Goal: Task Accomplishment & Management: Manage account settings

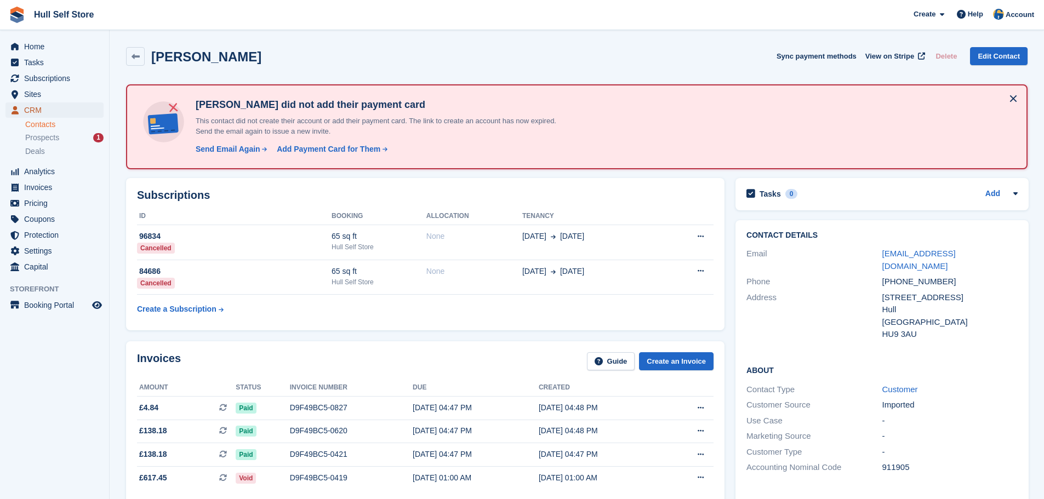
click at [50, 112] on span "CRM" at bounding box center [57, 109] width 66 height 15
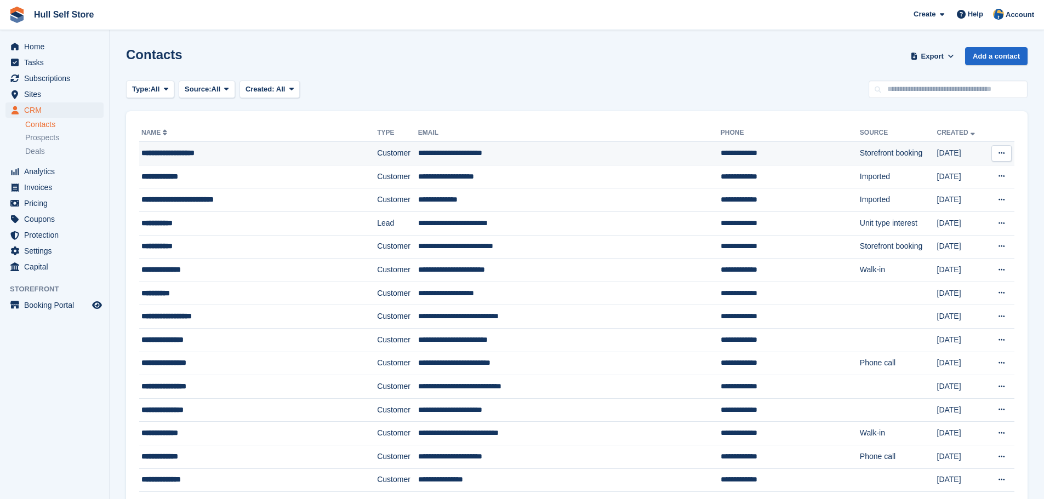
click at [300, 150] on div "**********" at bounding box center [236, 153] width 191 height 12
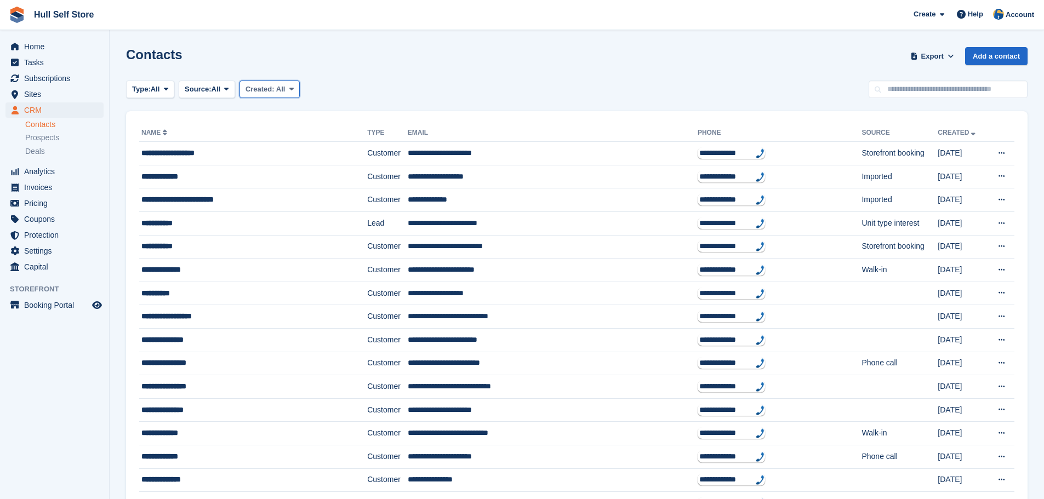
click at [257, 86] on span "Created:" at bounding box center [260, 89] width 29 height 8
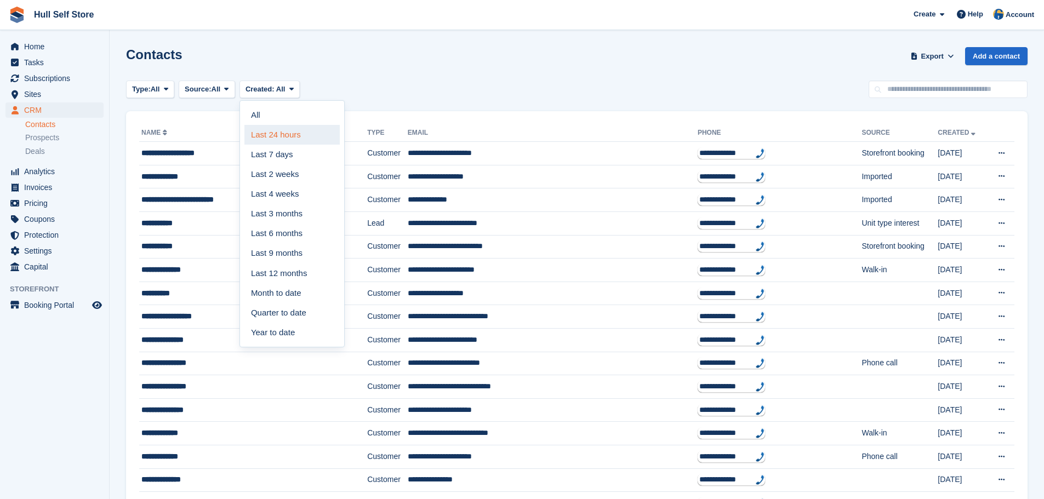
click at [262, 132] on link "Last 24 hours" at bounding box center [291, 135] width 95 height 20
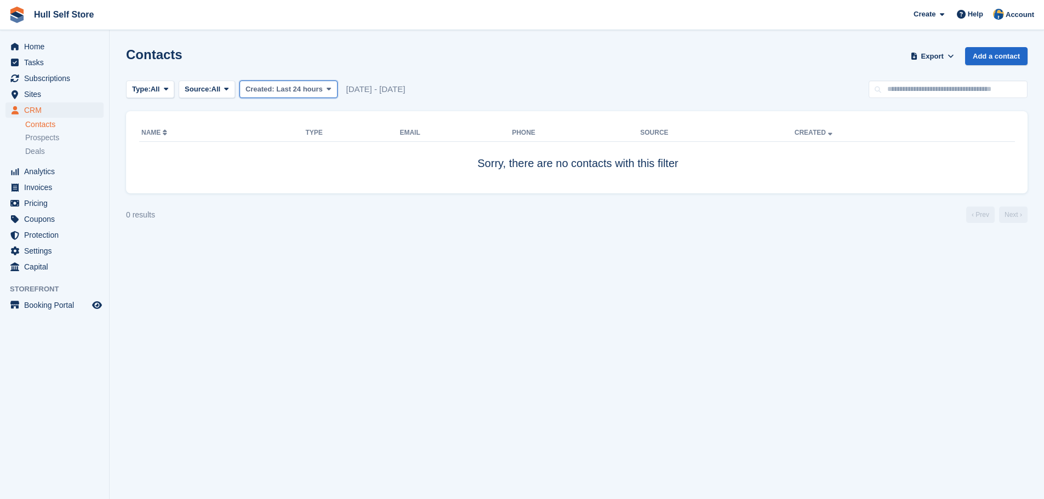
click at [264, 88] on span "Created:" at bounding box center [260, 89] width 29 height 8
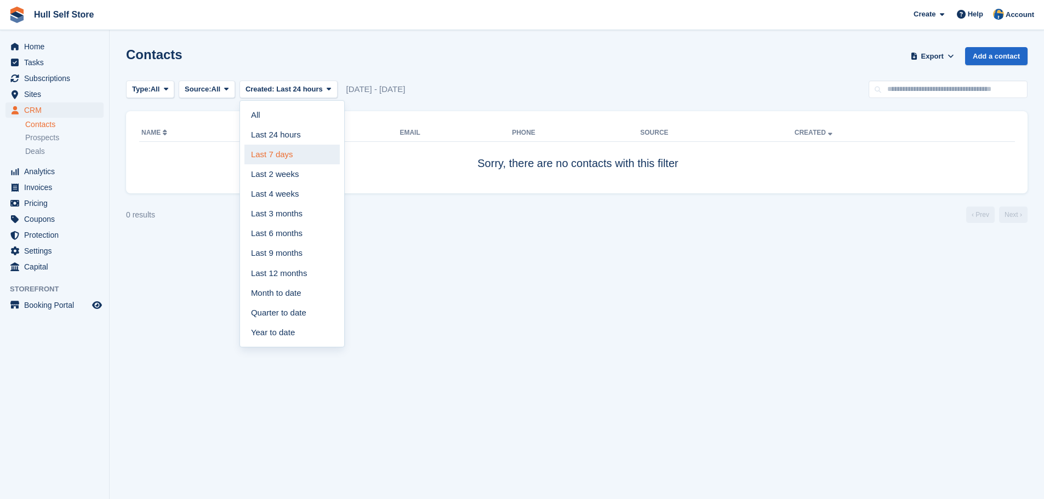
click at [263, 147] on link "Last 7 days" at bounding box center [291, 155] width 95 height 20
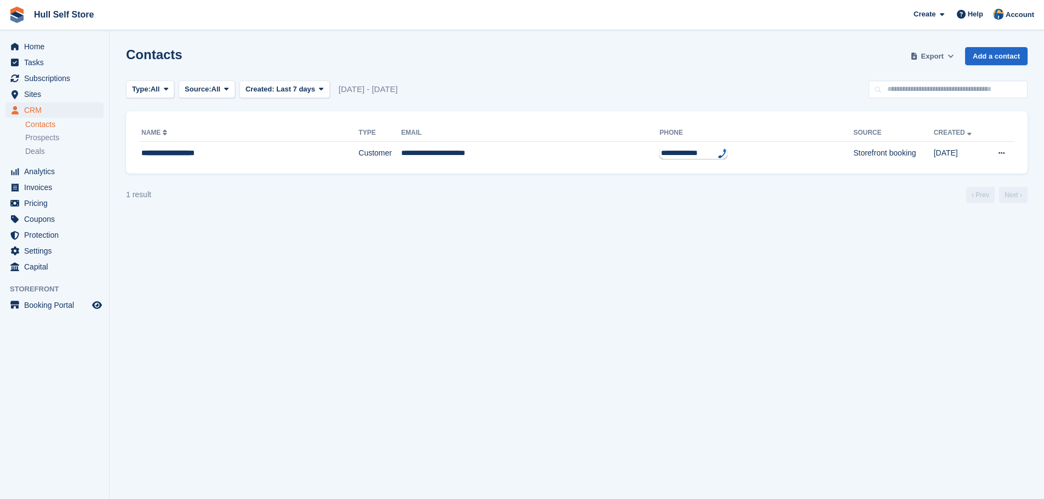
click at [925, 56] on span "Export" at bounding box center [932, 56] width 22 height 11
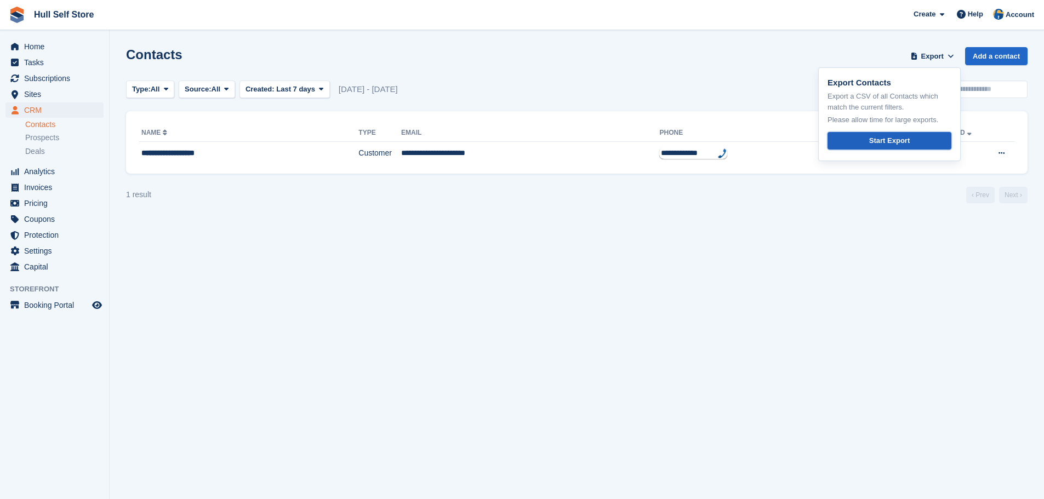
click at [875, 138] on div "Start Export" at bounding box center [889, 140] width 41 height 11
click at [43, 193] on span "Invoices" at bounding box center [57, 187] width 66 height 15
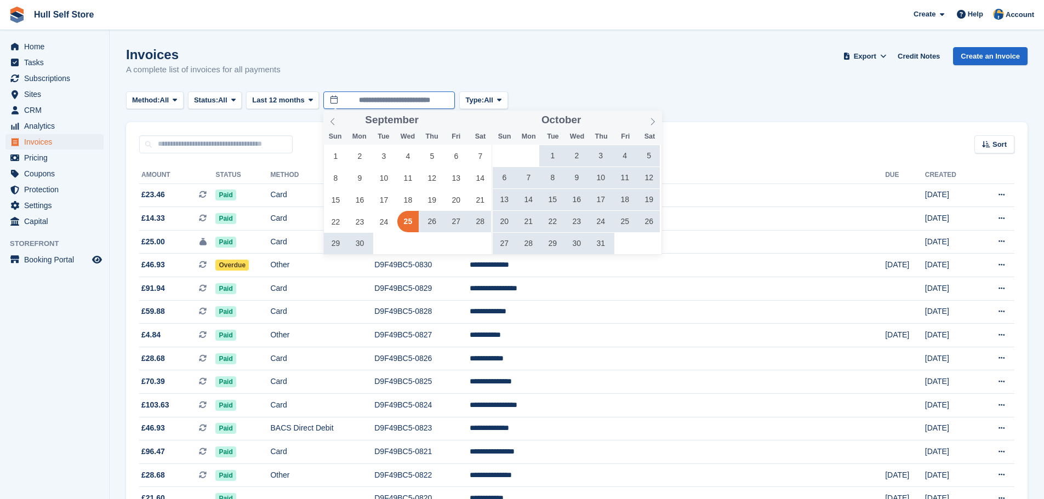
click at [349, 96] on input "**********" at bounding box center [389, 101] width 132 height 18
click at [450, 116] on span at bounding box center [450, 118] width 8 height 6
type input "****"
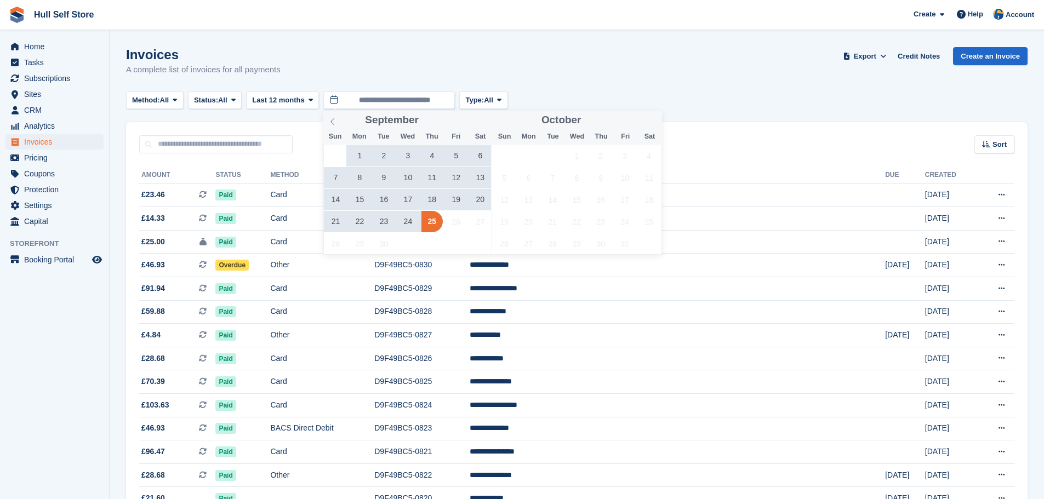
click at [381, 225] on span "23" at bounding box center [383, 221] width 21 height 21
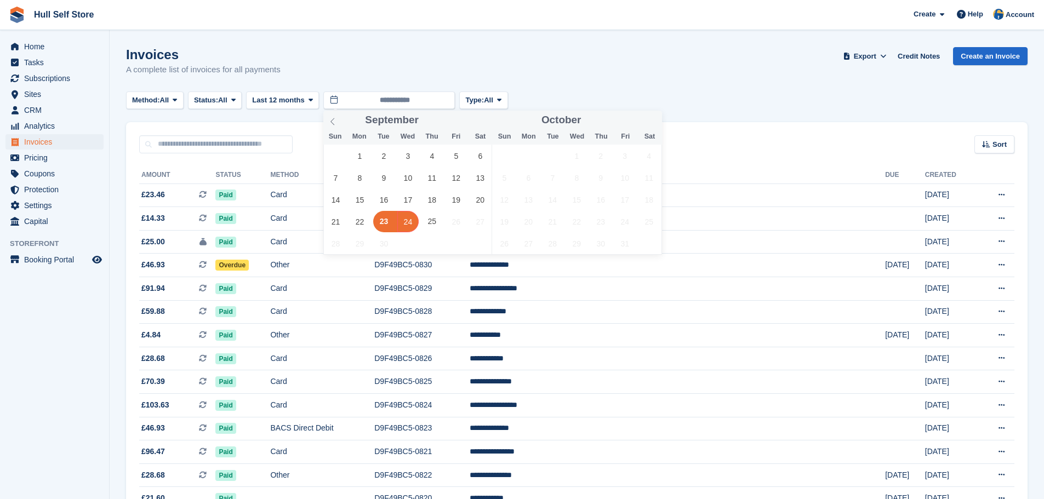
click at [405, 226] on span "24" at bounding box center [407, 221] width 21 height 21
type input "**********"
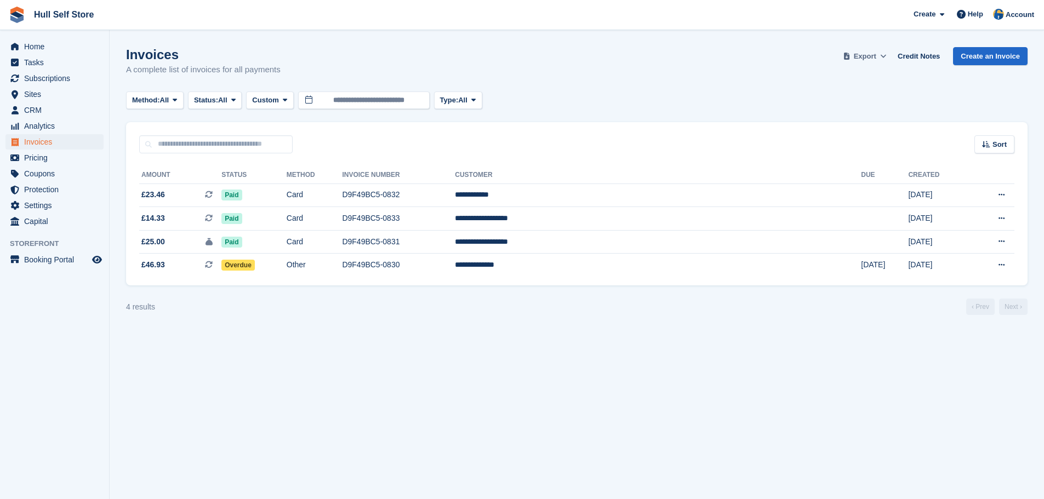
click at [876, 56] on span "Export" at bounding box center [865, 56] width 22 height 11
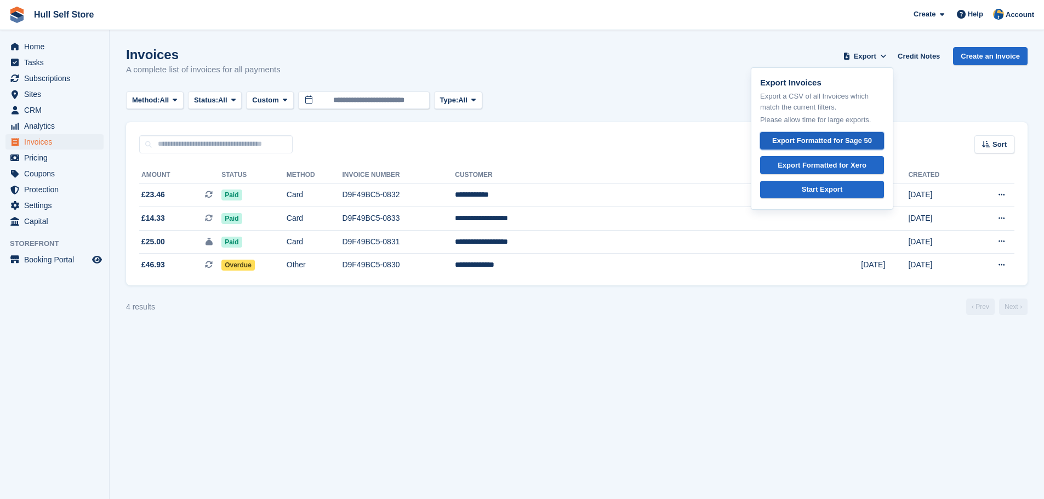
click at [830, 141] on div "Export Formatted for Sage 50" at bounding box center [822, 140] width 100 height 11
click at [927, 58] on link "Credit Notes" at bounding box center [918, 56] width 51 height 18
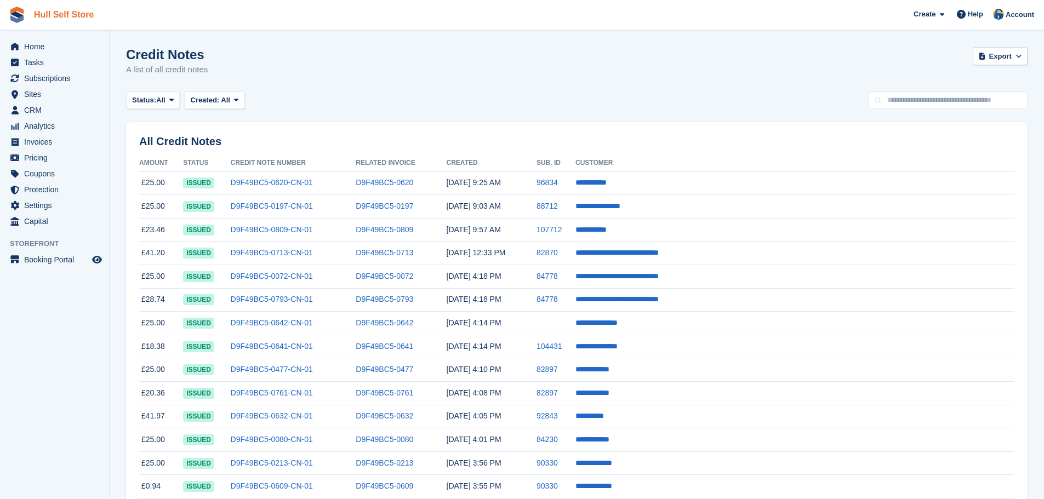
click at [52, 12] on link "Hull Self Store" at bounding box center [64, 14] width 69 height 18
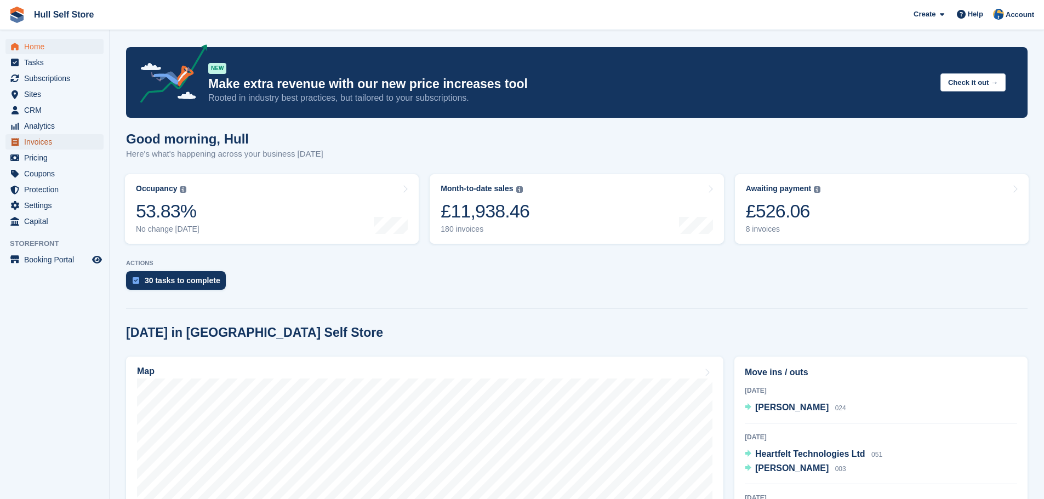
click at [77, 139] on span "Invoices" at bounding box center [57, 141] width 66 height 15
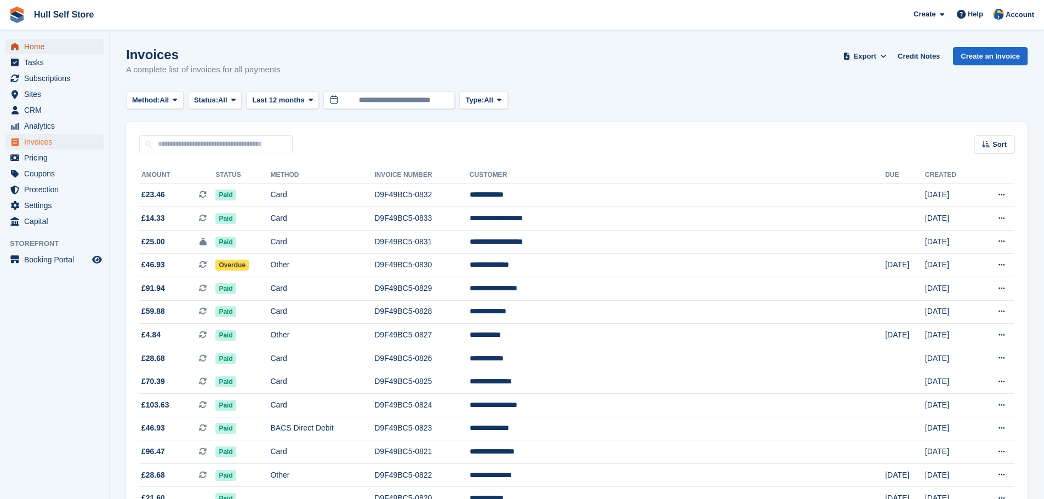
click at [54, 44] on span "Home" at bounding box center [57, 46] width 66 height 15
